Goal: Check status: Check status

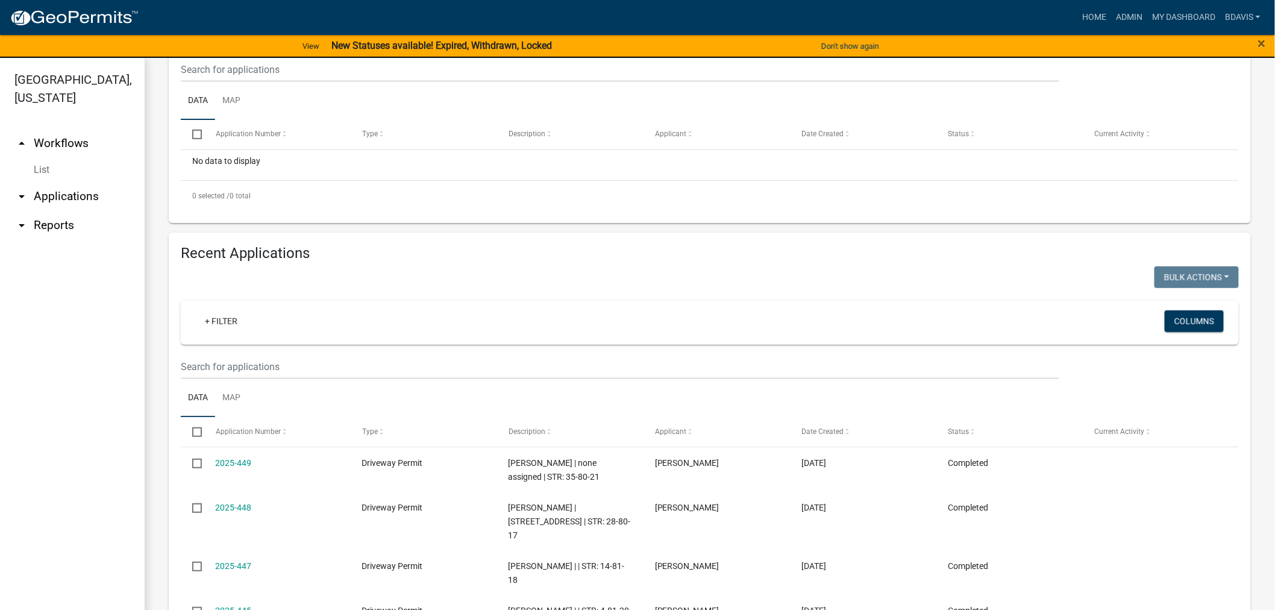
scroll to position [268, 0]
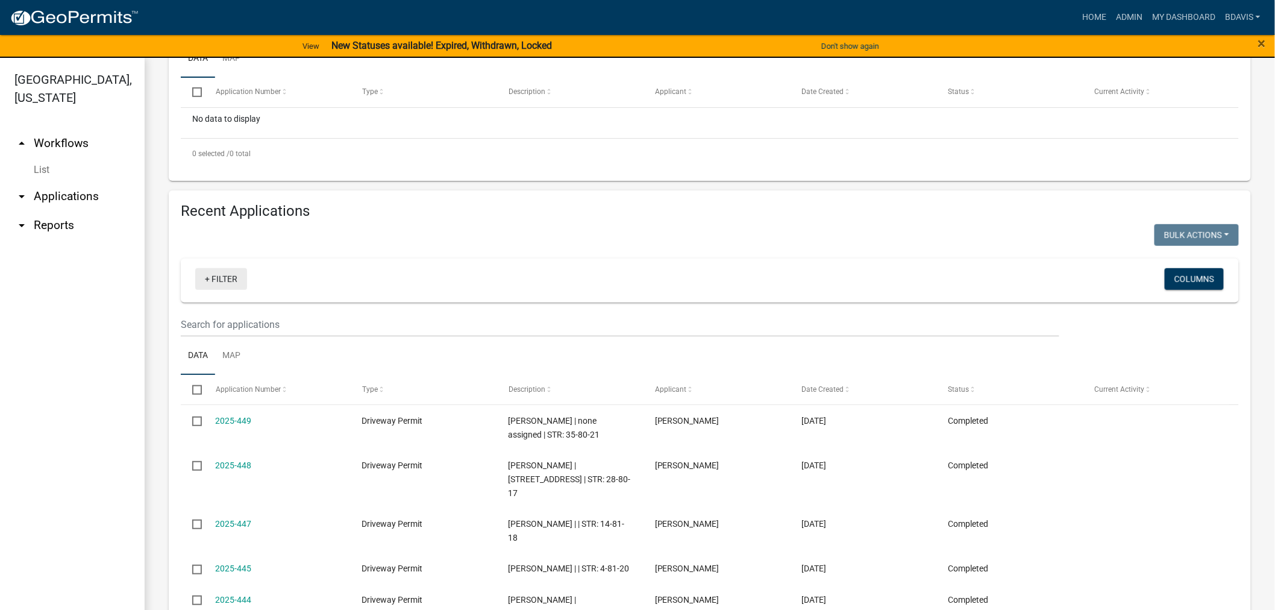
click at [236, 290] on link "+ Filter" at bounding box center [221, 279] width 52 height 22
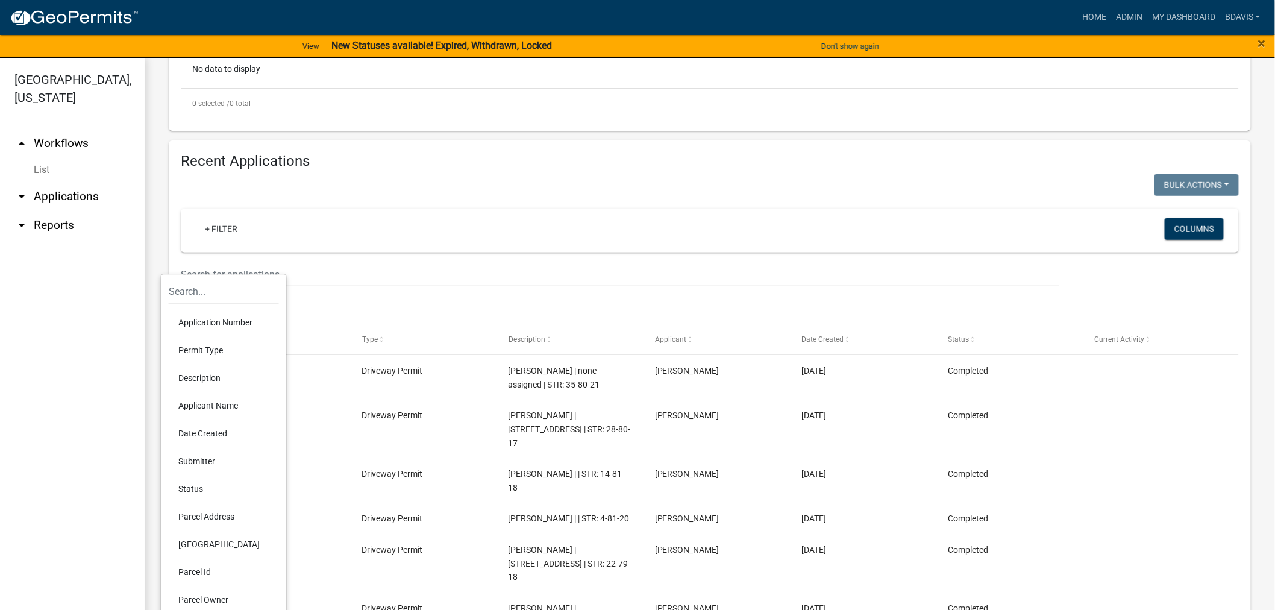
scroll to position [401, 0]
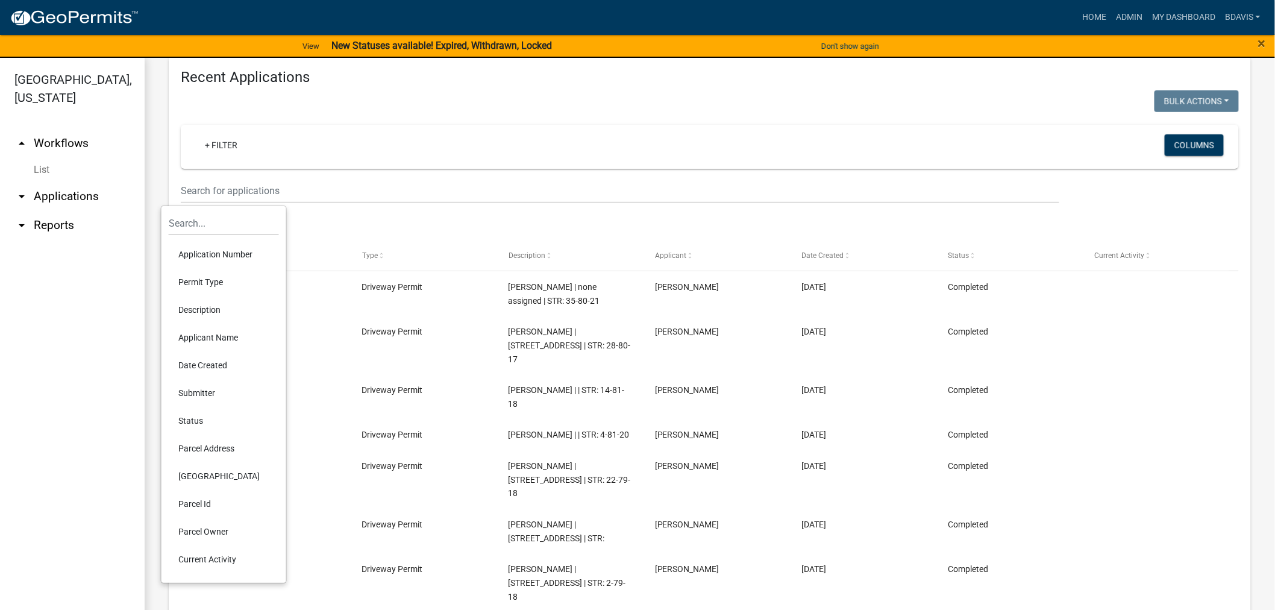
click at [230, 338] on li "Applicant Name" at bounding box center [224, 338] width 110 height 28
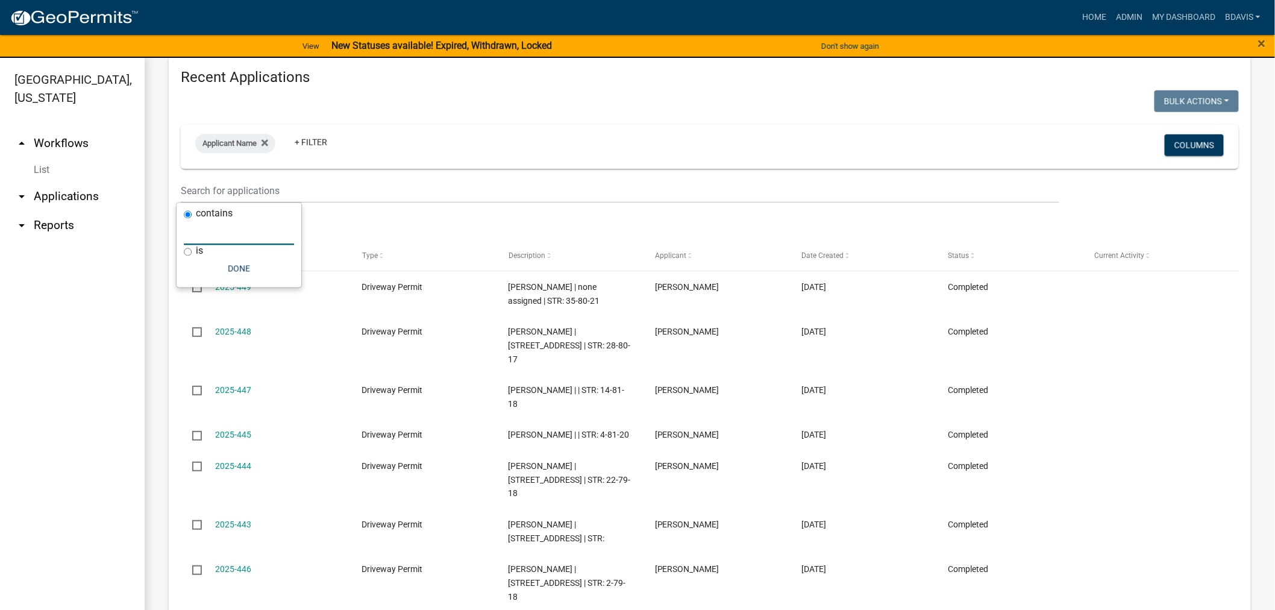
click at [216, 235] on input "text" at bounding box center [239, 233] width 110 height 25
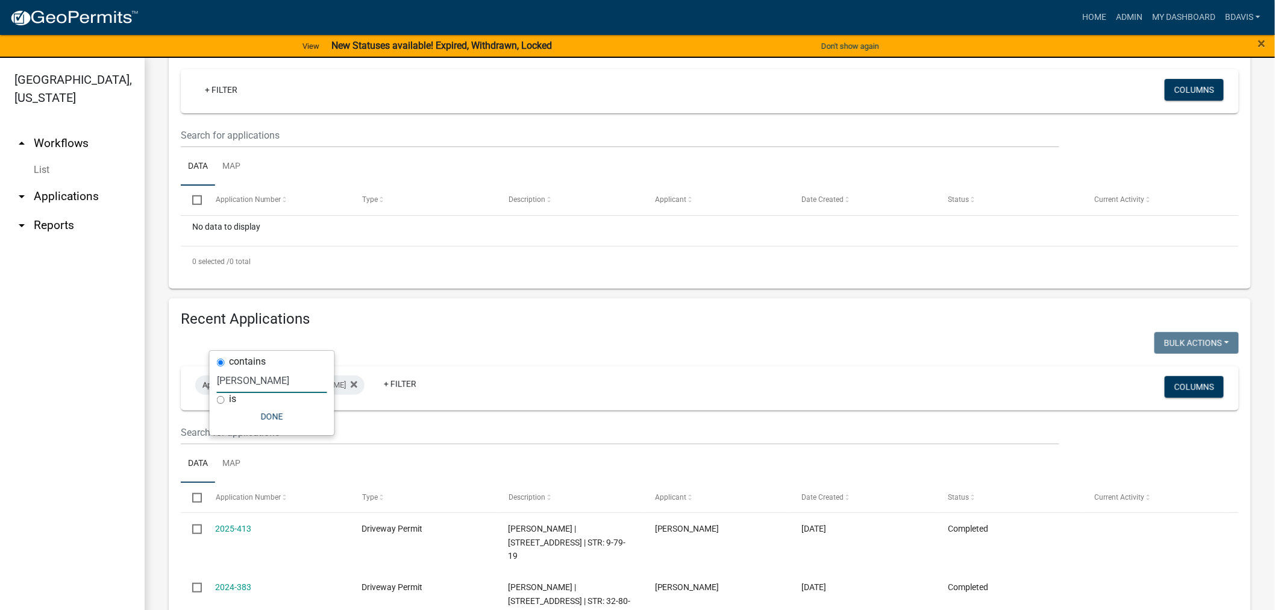
scroll to position [254, 0]
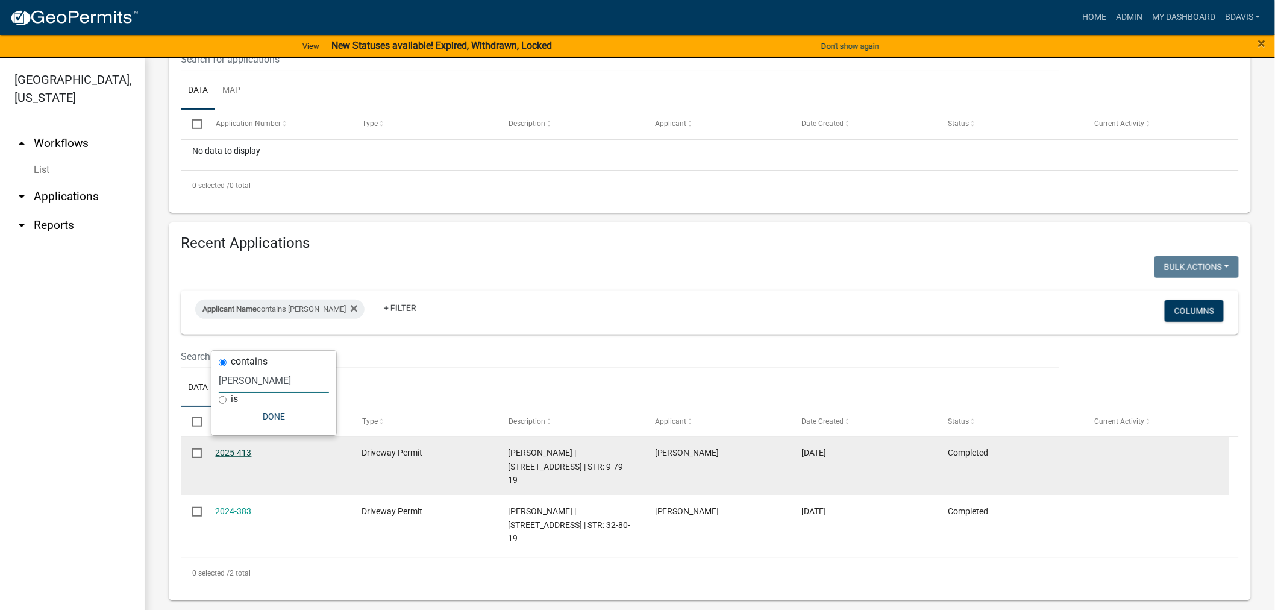
type input "[PERSON_NAME]"
click at [238, 457] on link "2025-413" at bounding box center [234, 453] width 36 height 10
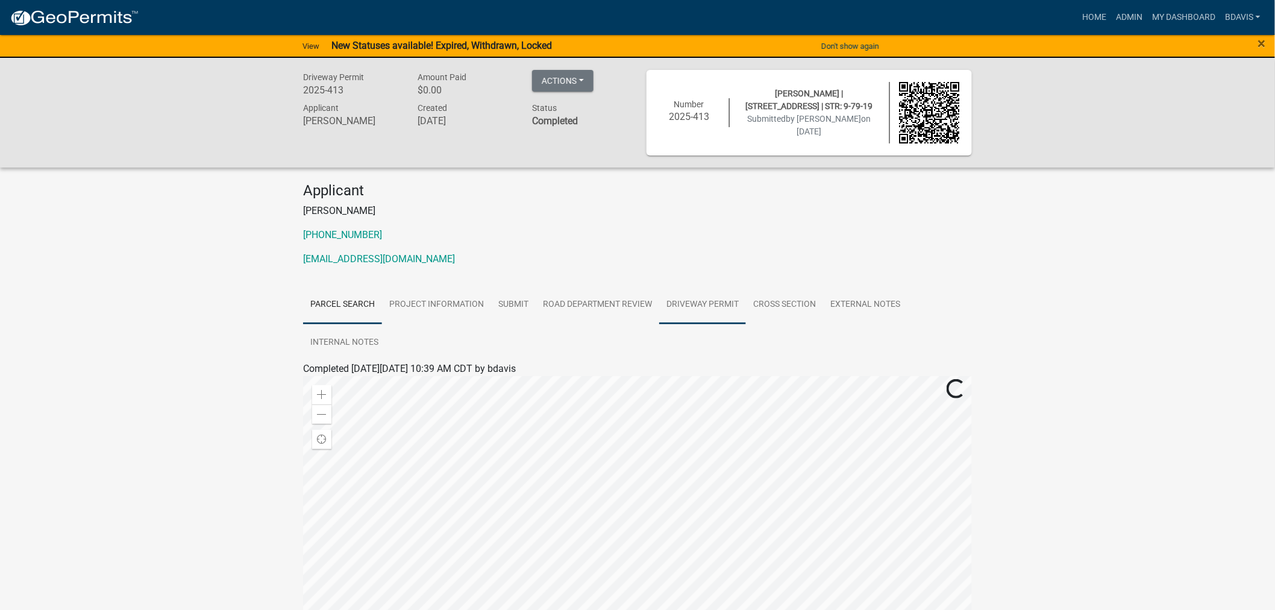
click at [685, 306] on link "Driveway Permit" at bounding box center [702, 305] width 87 height 39
click at [369, 384] on link "Driveway Permit" at bounding box center [343, 382] width 69 height 11
